Goal: Communication & Community: Answer question/provide support

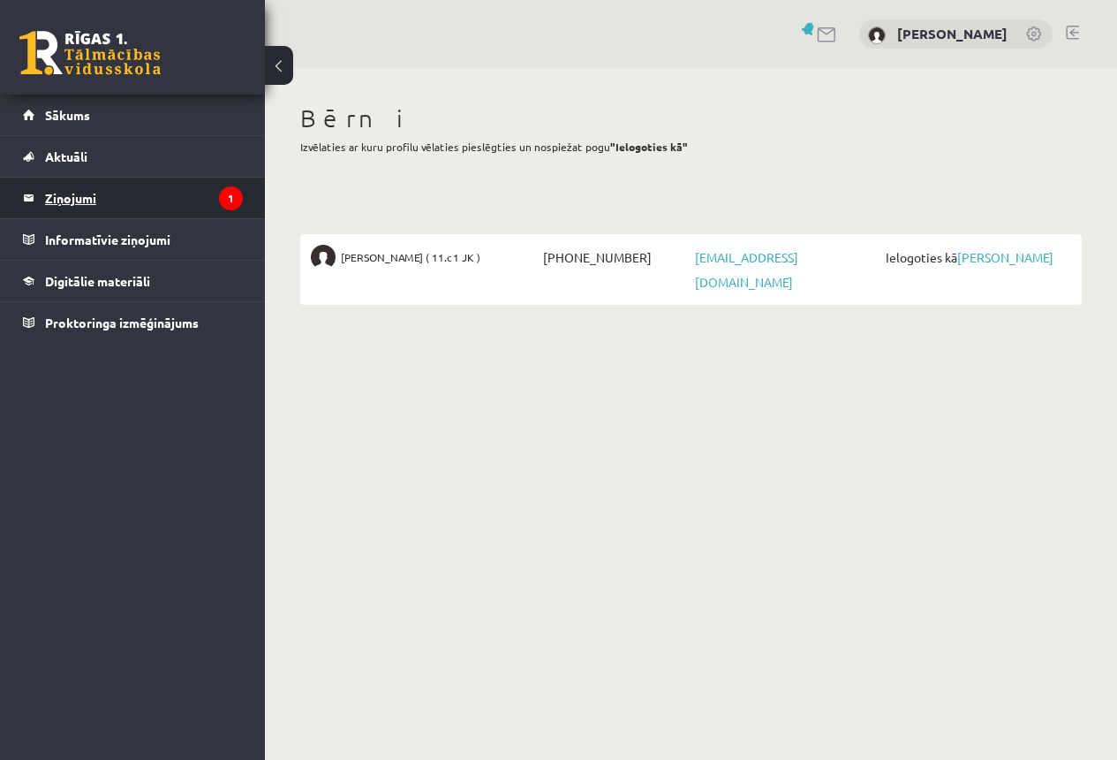
click at [82, 196] on legend "Ziņojumi 1" at bounding box center [144, 198] width 198 height 41
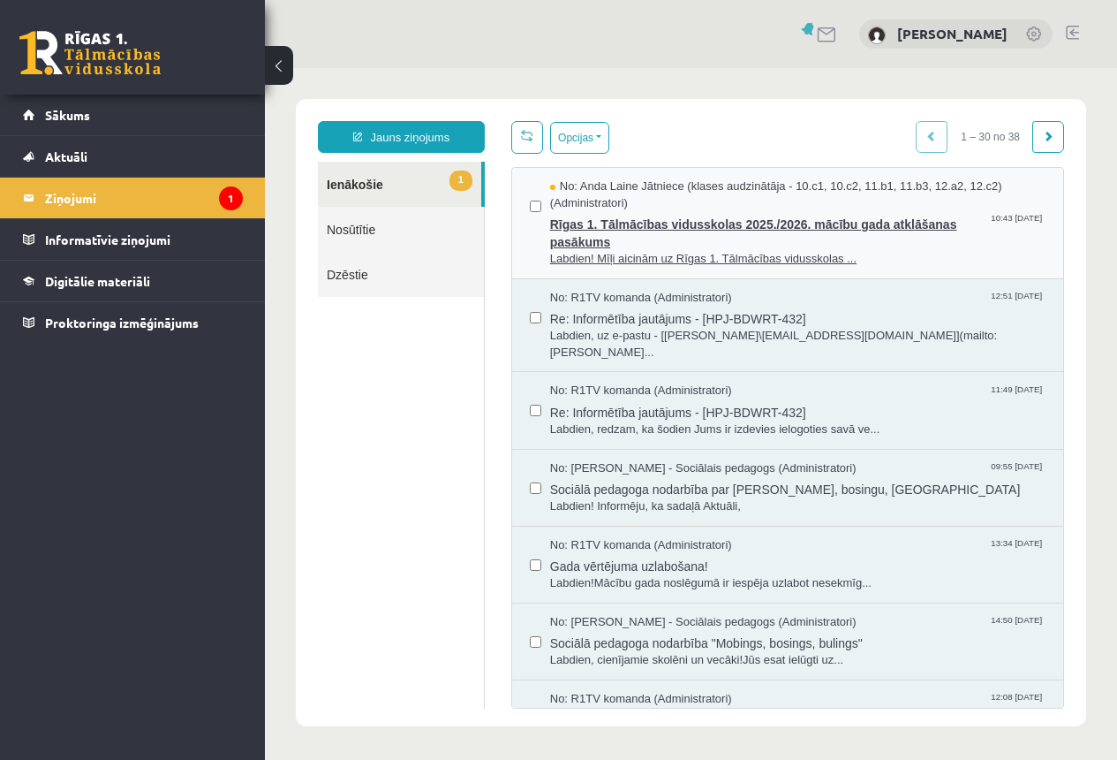
click at [630, 233] on span "Rīgas 1. Tālmācības vidusskolas 2025./2026. mācību gada atklāšanas pasākums" at bounding box center [797, 231] width 495 height 40
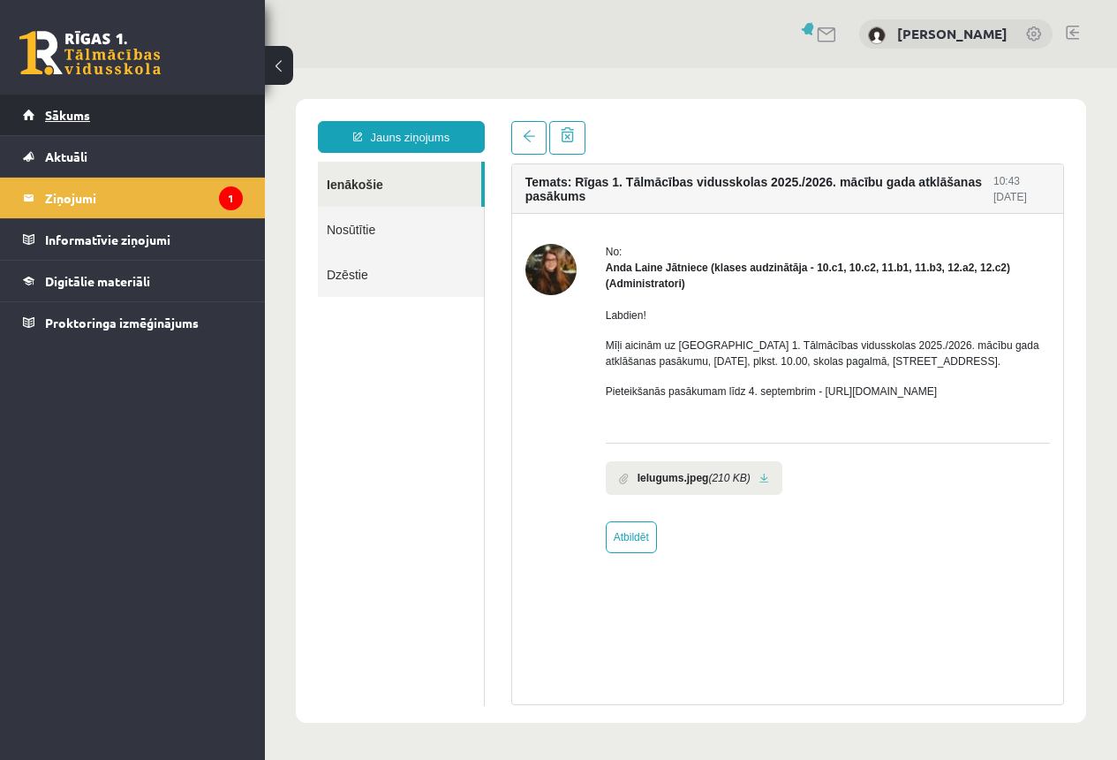
click at [75, 114] on span "Sākums" at bounding box center [67, 115] width 45 height 16
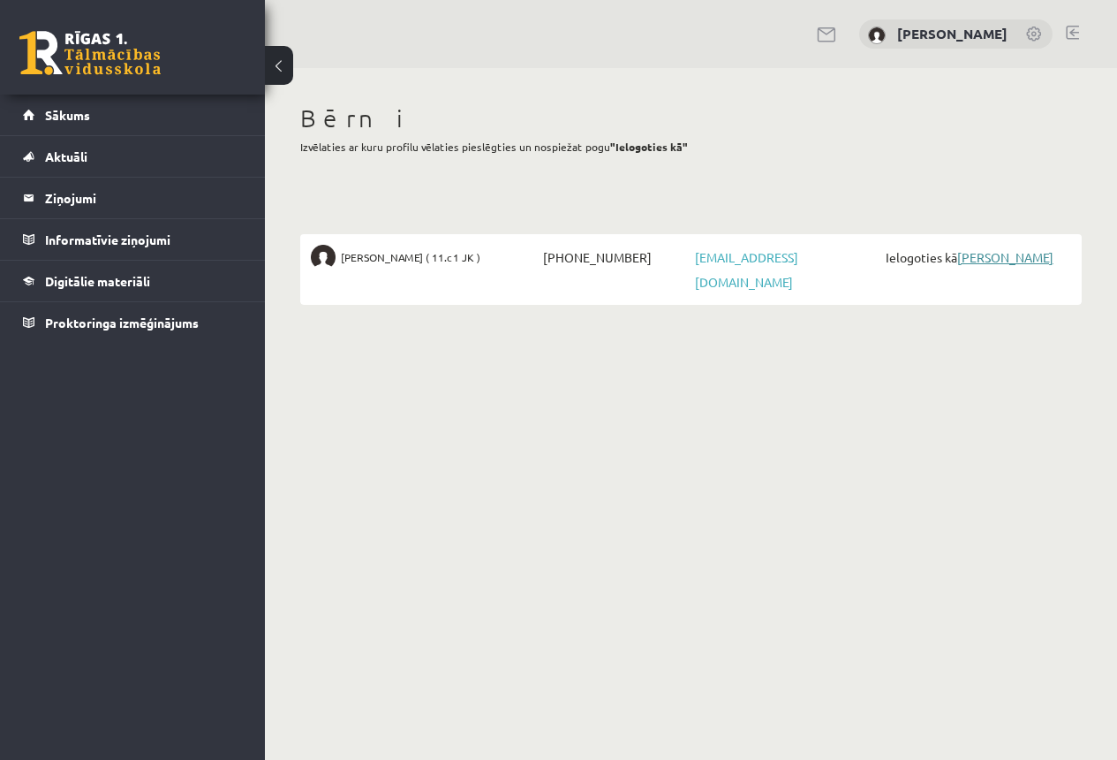
click at [990, 256] on link "[PERSON_NAME]" at bounding box center [1005, 257] width 96 height 16
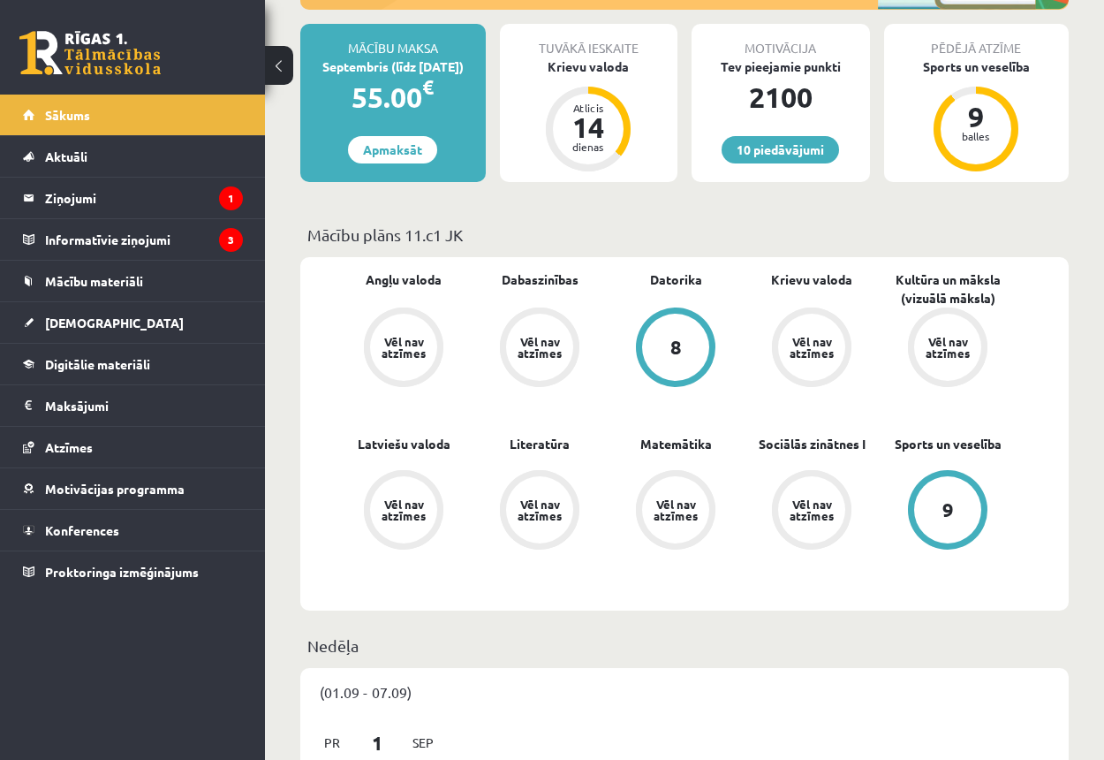
scroll to position [353, 0]
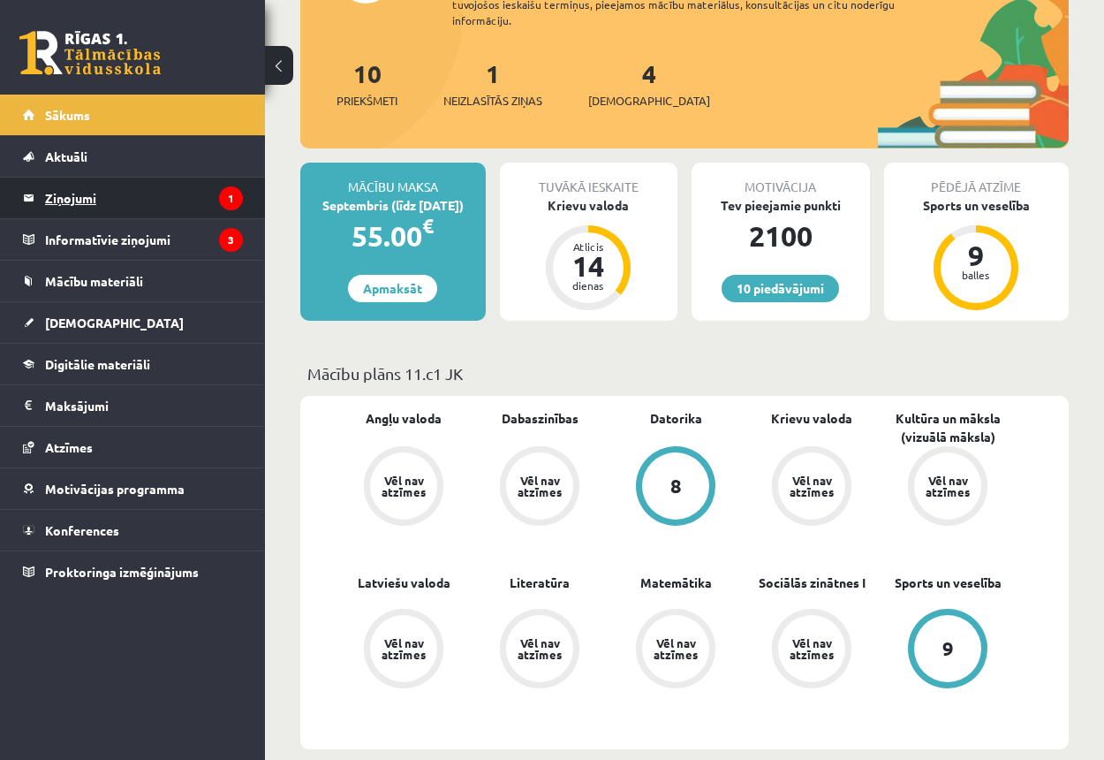
click at [69, 194] on legend "Ziņojumi 1" at bounding box center [144, 198] width 198 height 41
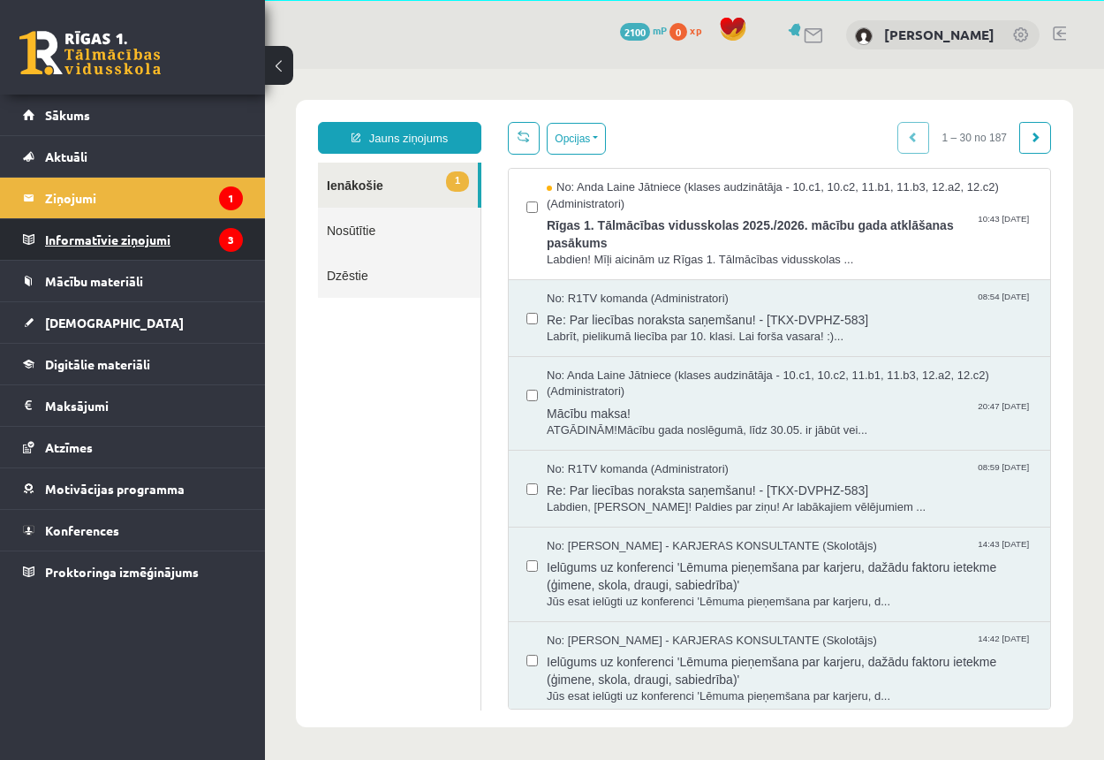
click at [81, 235] on legend "Informatīvie ziņojumi 3" at bounding box center [144, 239] width 198 height 41
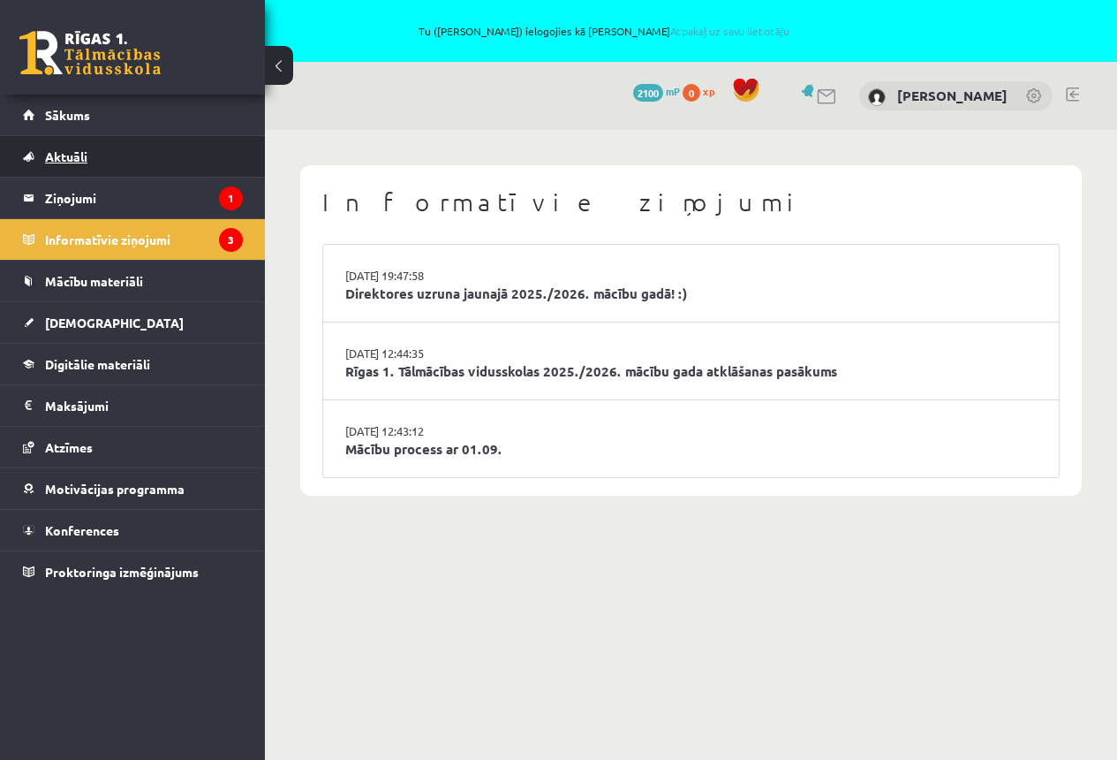
click at [80, 153] on span "Aktuāli" at bounding box center [66, 156] width 42 height 16
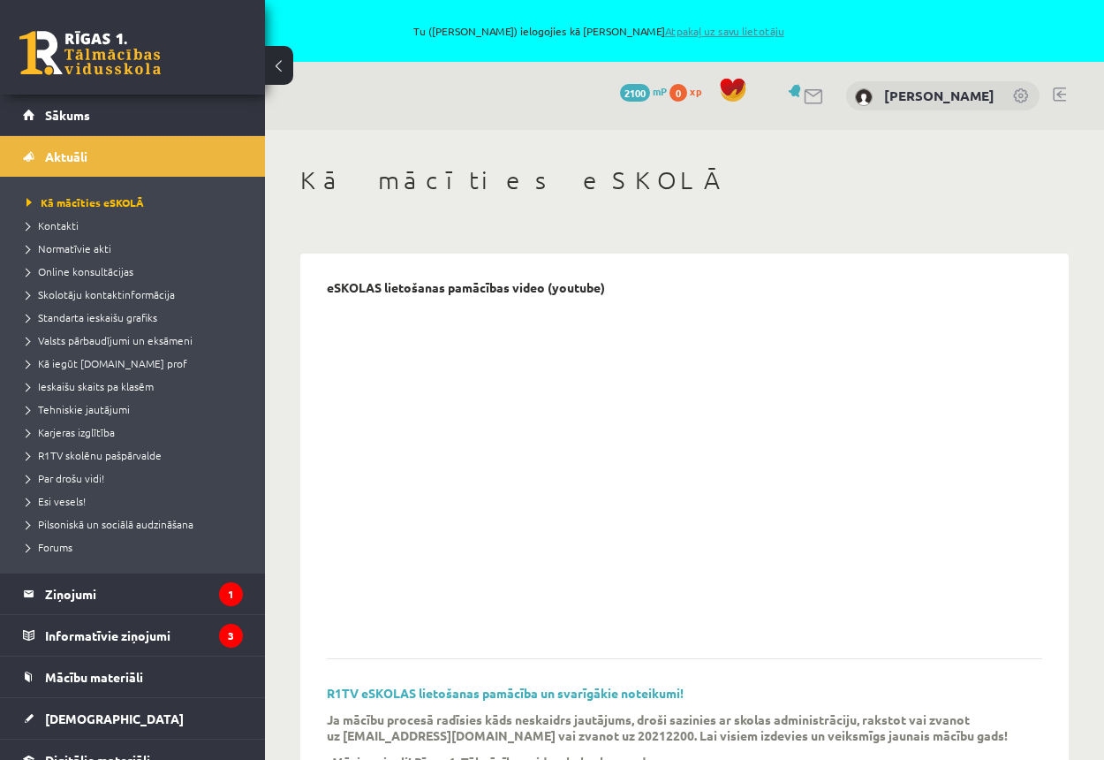
click at [715, 32] on link "Atpakaļ uz savu lietotāju" at bounding box center [724, 31] width 119 height 14
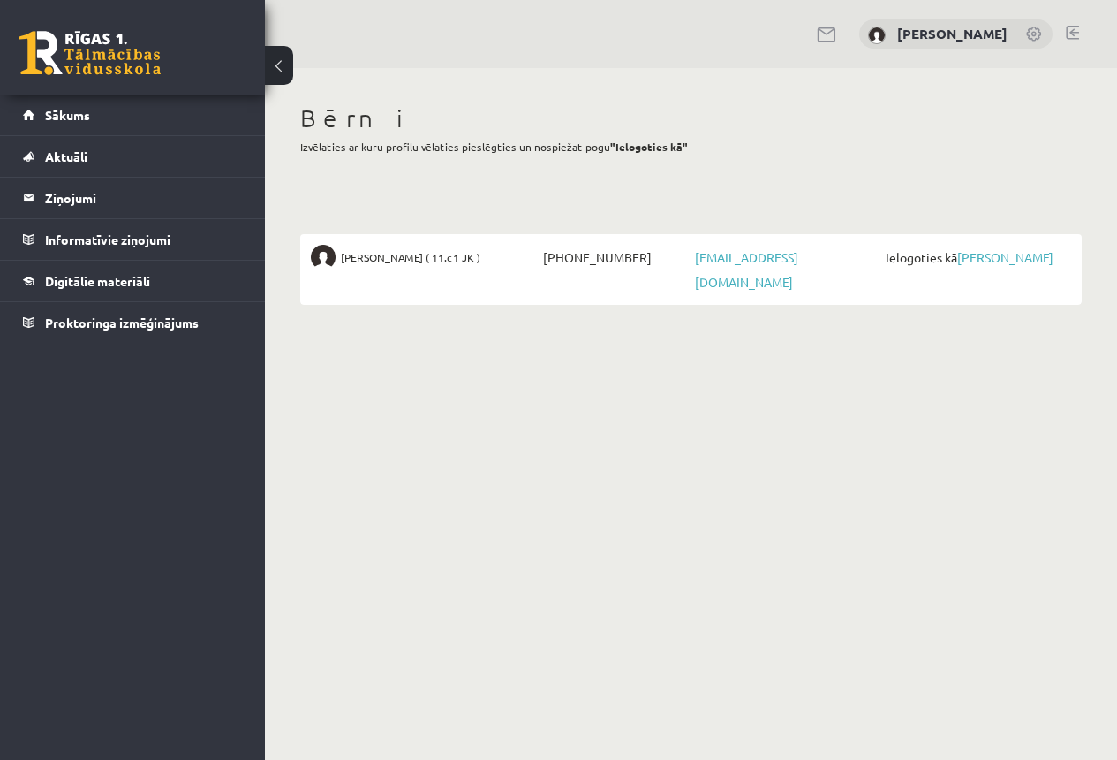
click at [1075, 29] on link at bounding box center [1072, 33] width 13 height 14
